Goal: Task Accomplishment & Management: Use online tool/utility

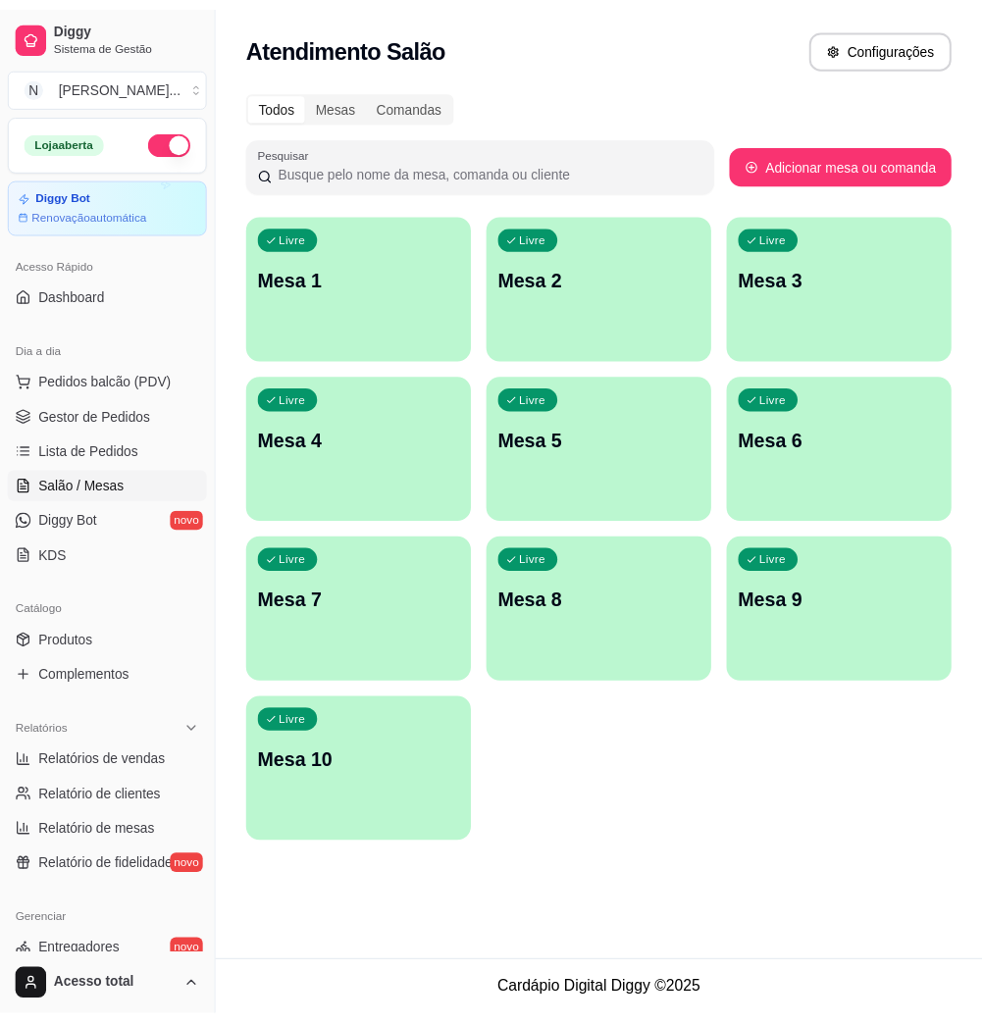
scroll to position [387, 0]
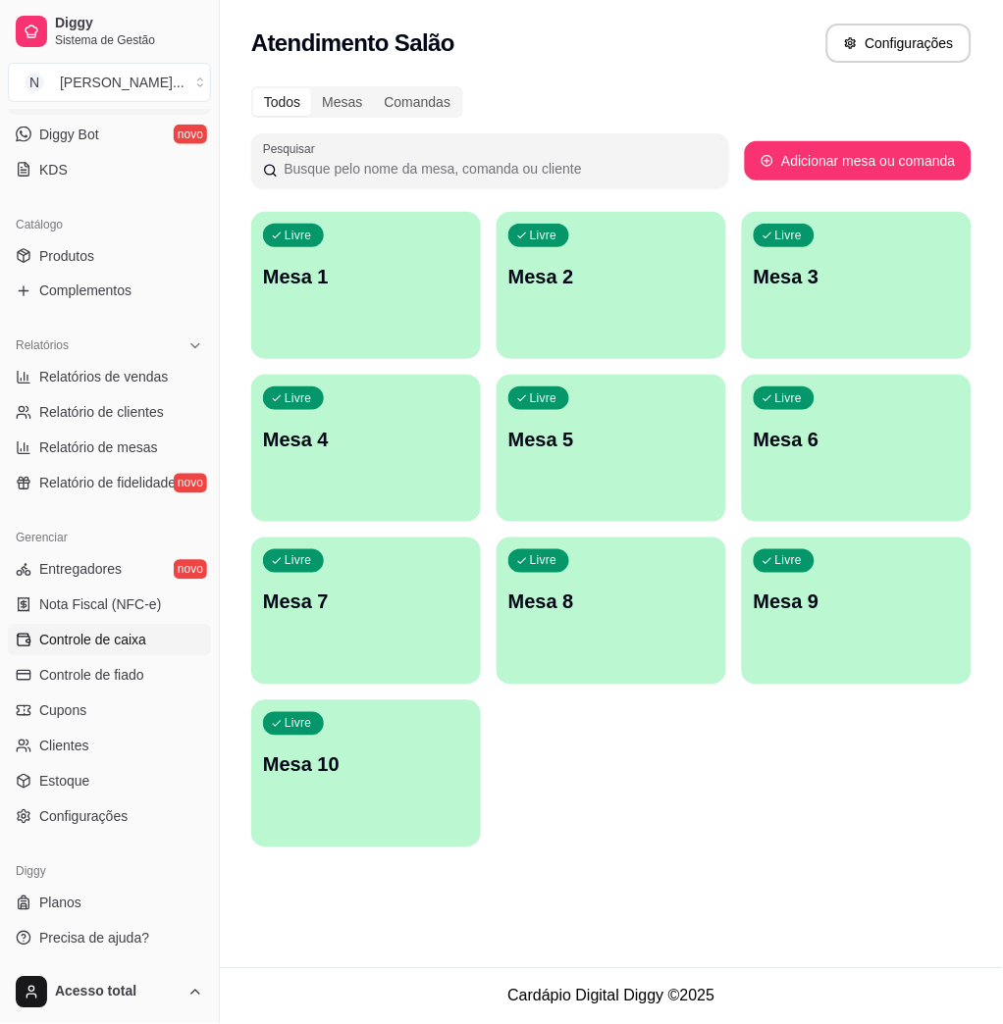
click at [117, 640] on span "Controle de caixa" at bounding box center [92, 641] width 107 height 20
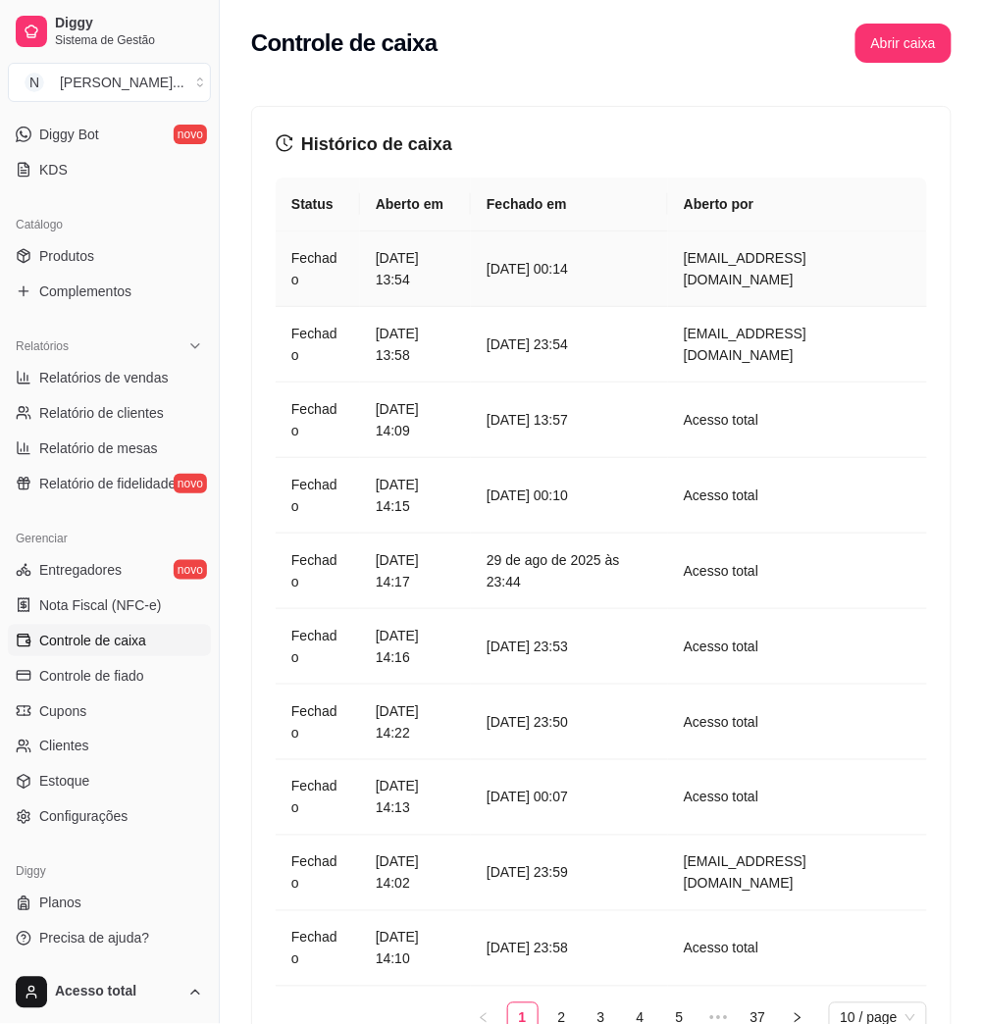
click at [652, 272] on article "[DATE] 00:14" at bounding box center [570, 269] width 166 height 22
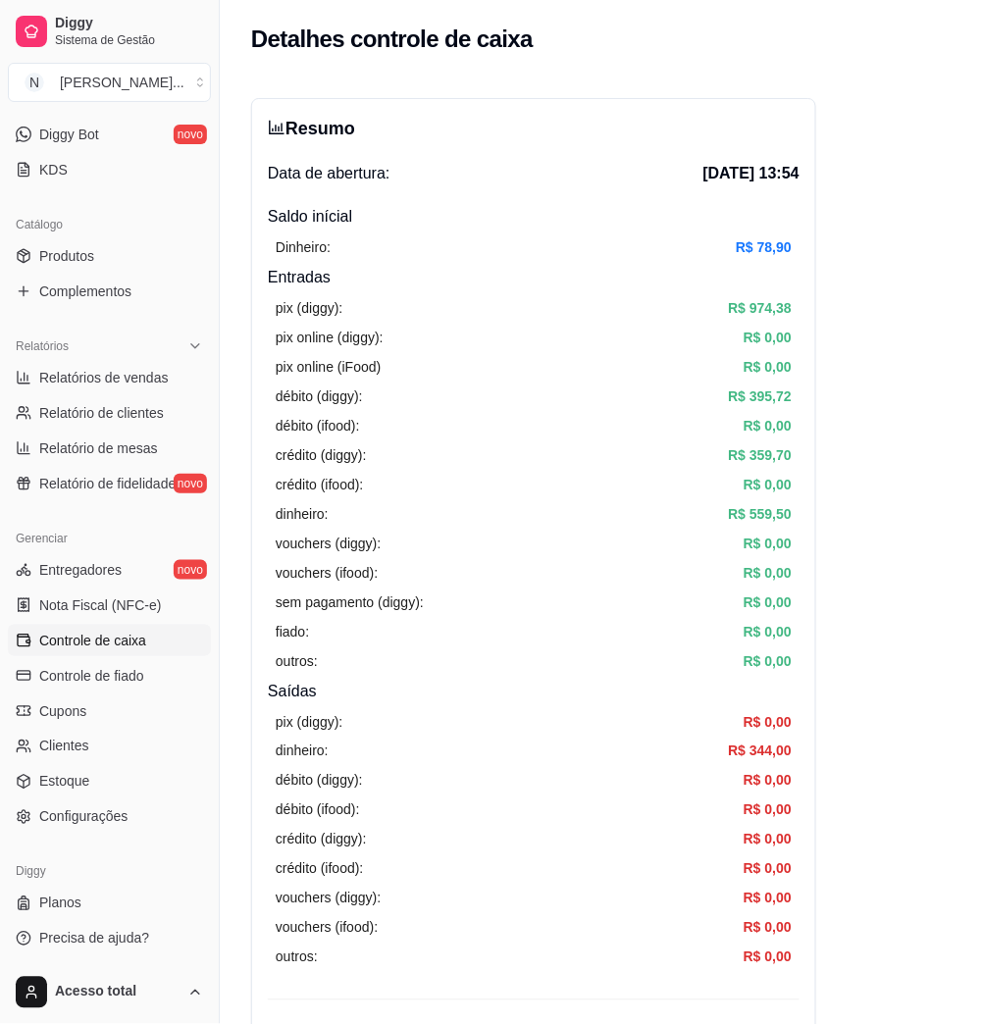
click at [82, 632] on span "Controle de caixa" at bounding box center [92, 641] width 107 height 20
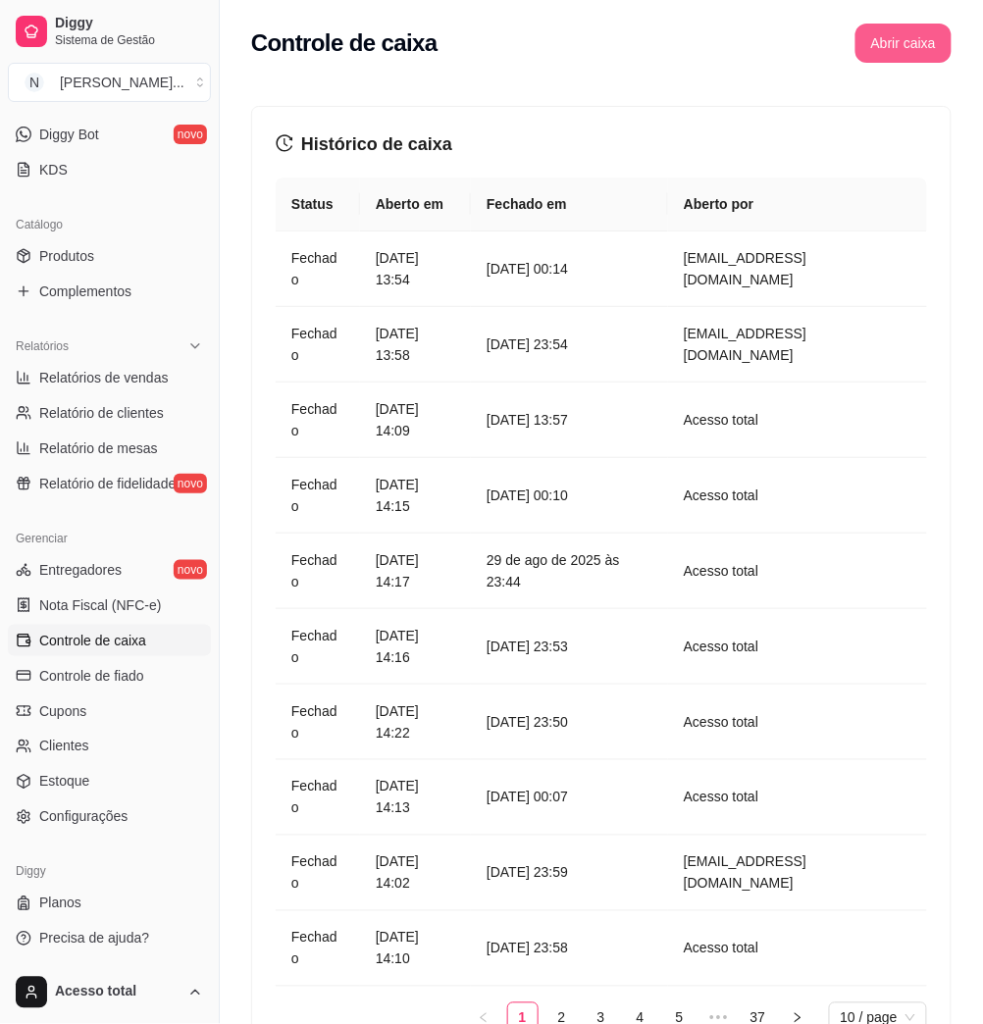
click at [911, 58] on button "Abrir caixa" at bounding box center [904, 43] width 96 height 39
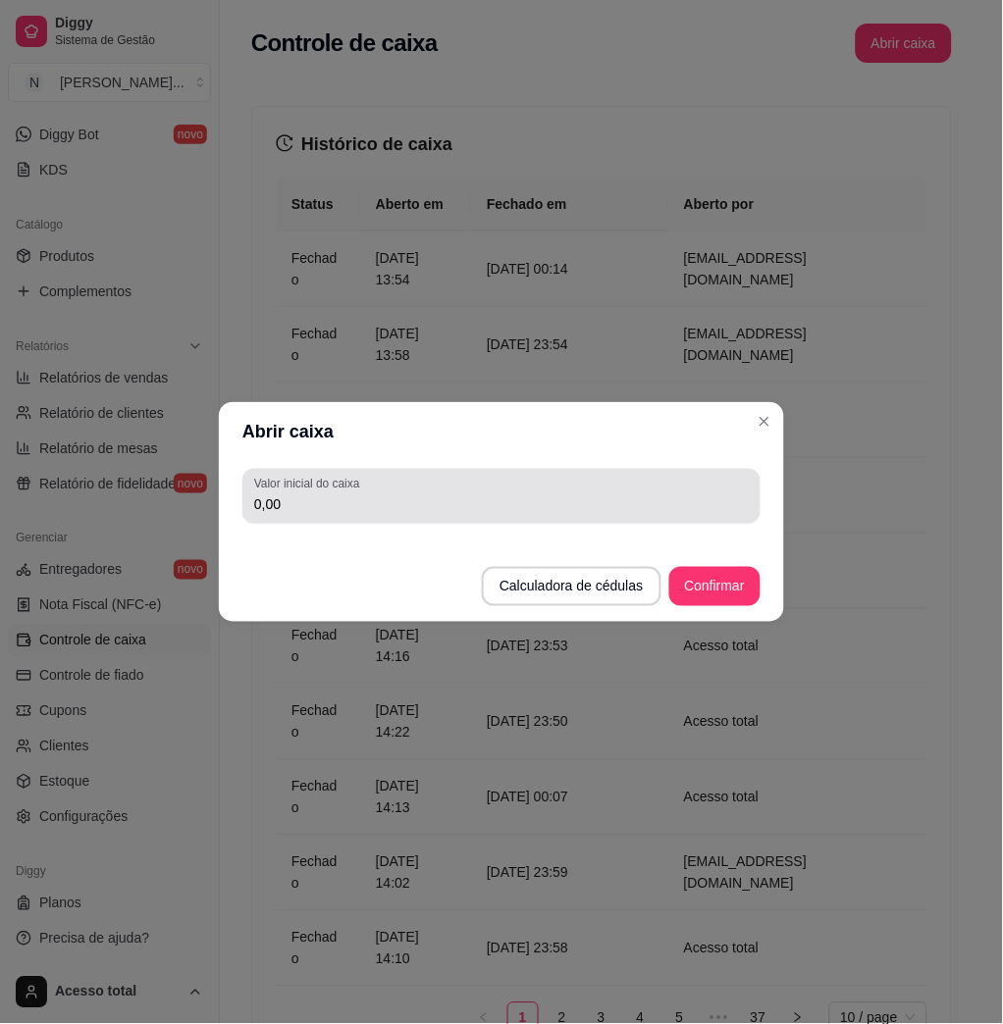
click at [536, 486] on div "0,00" at bounding box center [501, 496] width 495 height 39
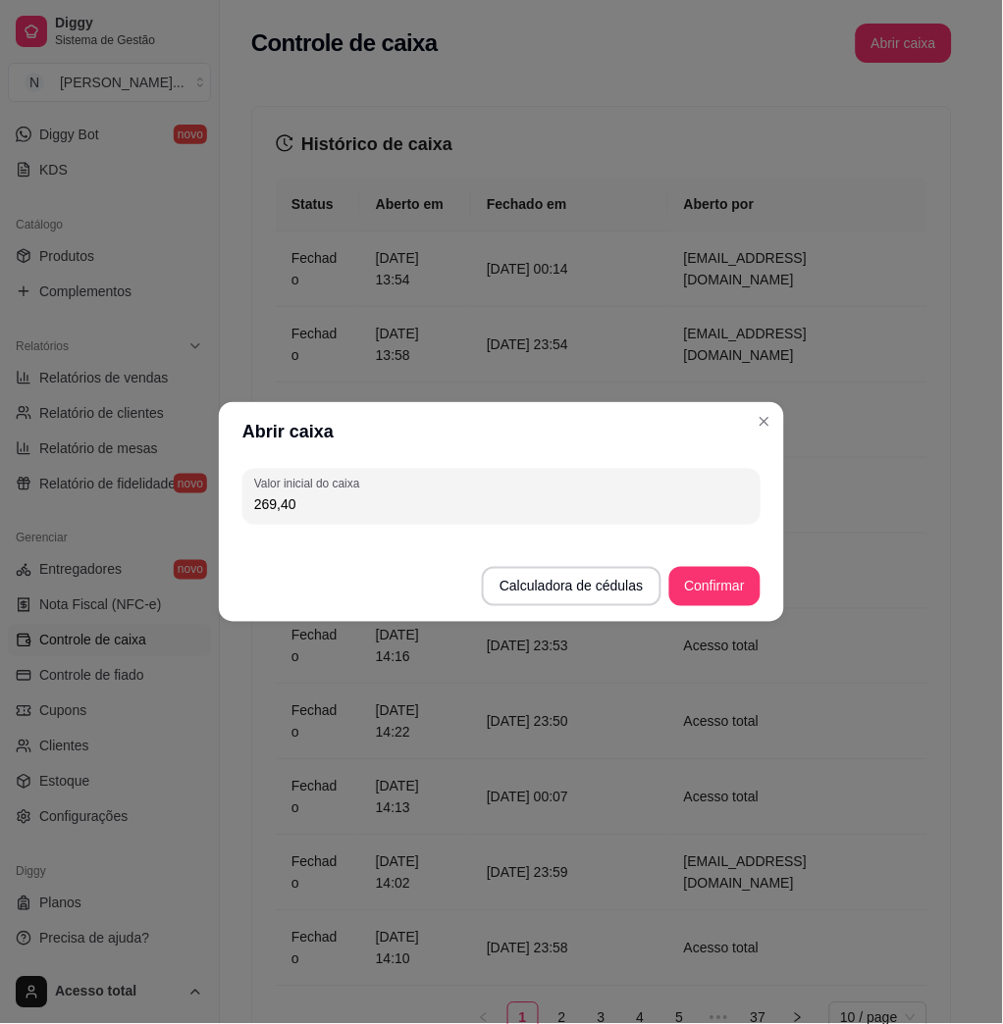
type input "269,40"
click at [711, 605] on button "Confirmar" at bounding box center [714, 587] width 89 height 38
click at [717, 595] on footer "Calculadora de cédulas Confirmar" at bounding box center [501, 577] width 565 height 90
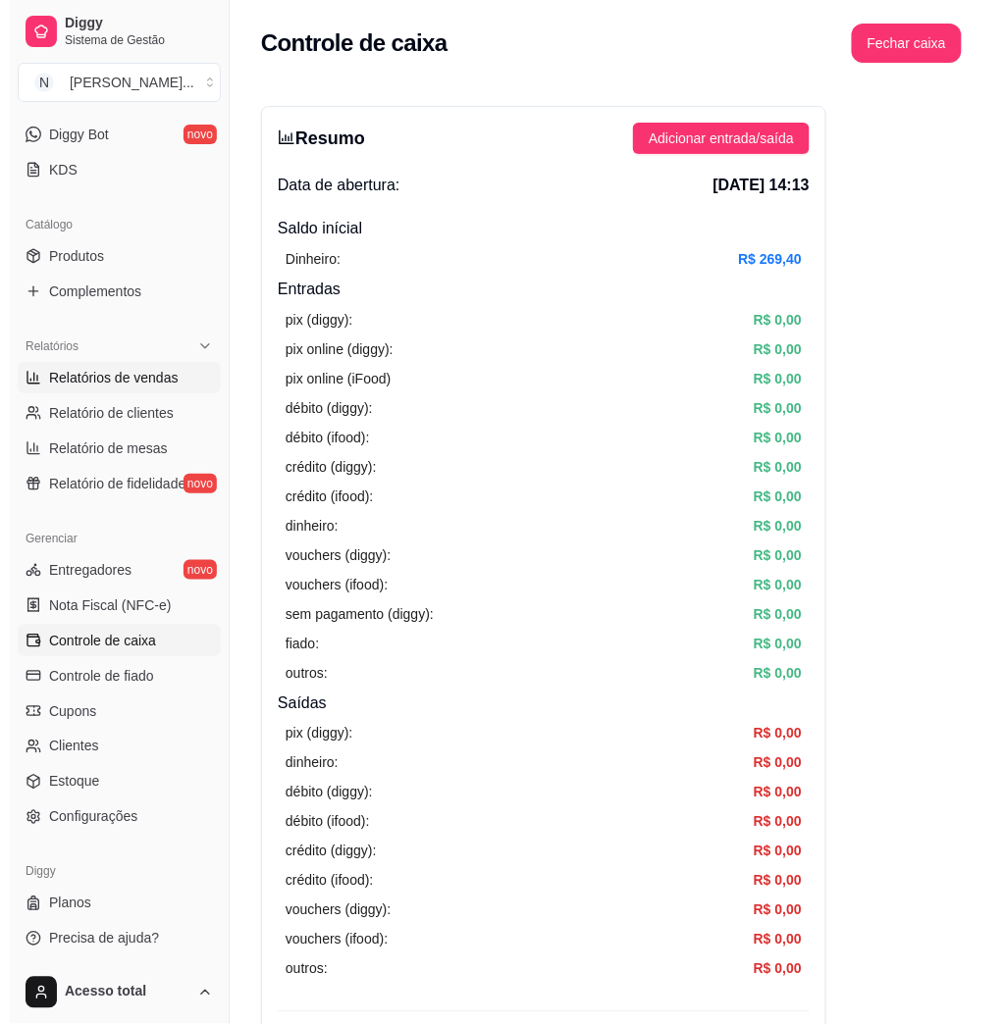
scroll to position [126, 0]
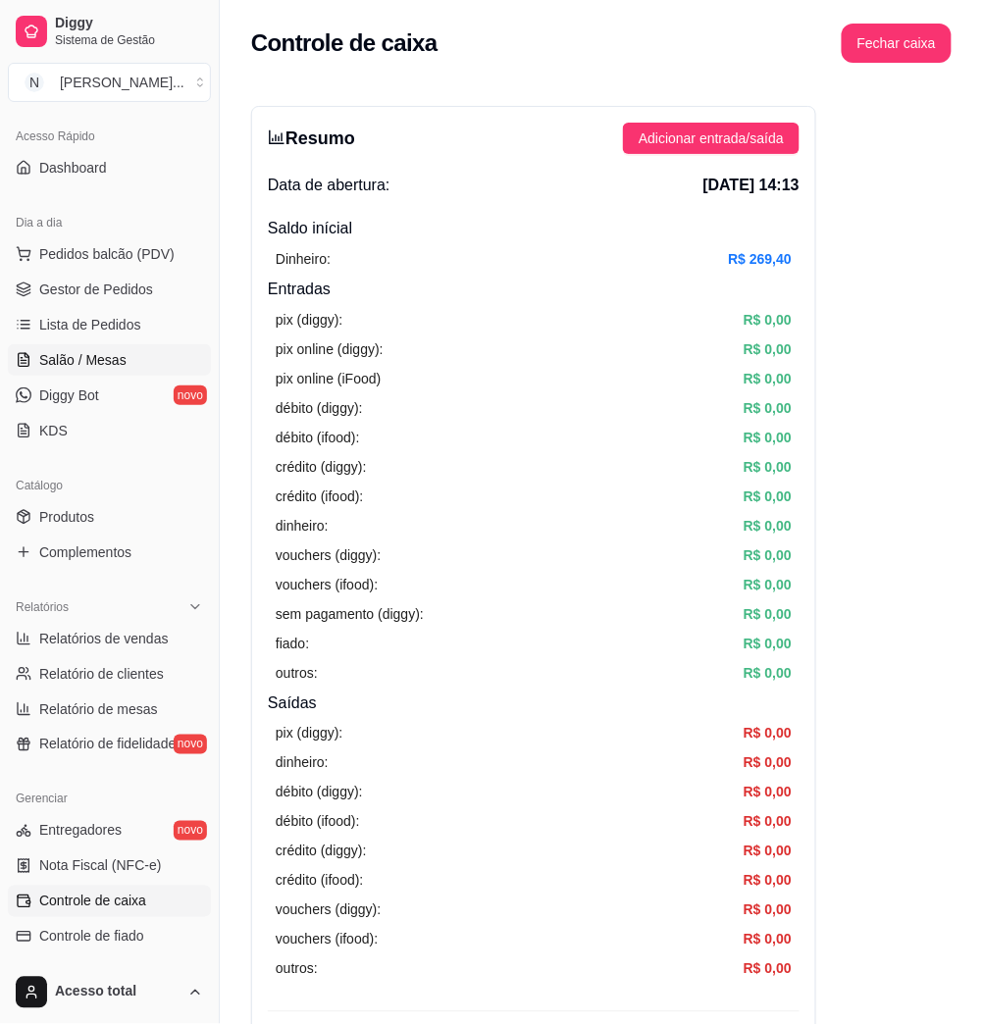
click at [134, 356] on link "Salão / Mesas" at bounding box center [109, 359] width 203 height 31
